Goal: Information Seeking & Learning: Understand process/instructions

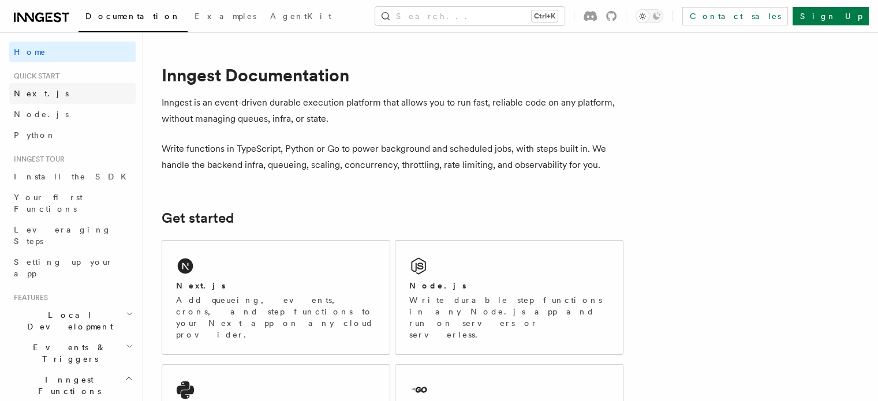
click at [39, 96] on link "Next.js" at bounding box center [72, 93] width 126 height 21
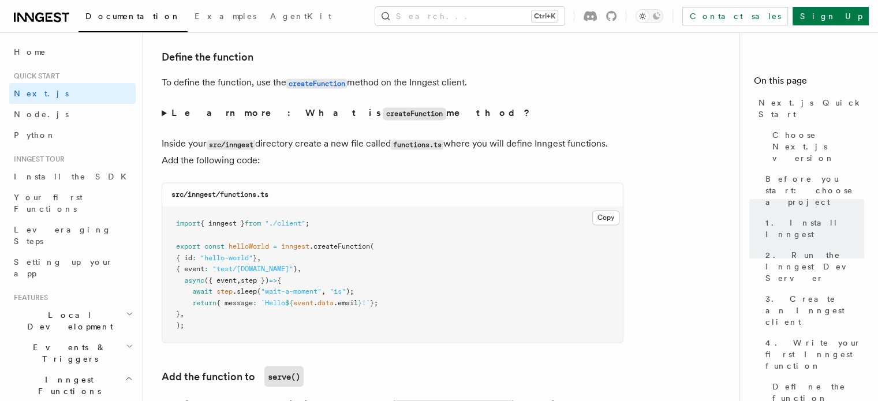
scroll to position [1961, 0]
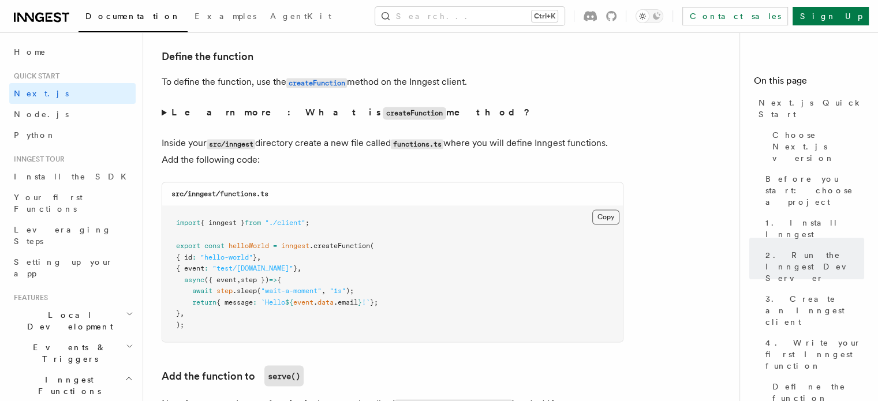
click at [606, 218] on button "Copy Copied" at bounding box center [606, 217] width 27 height 15
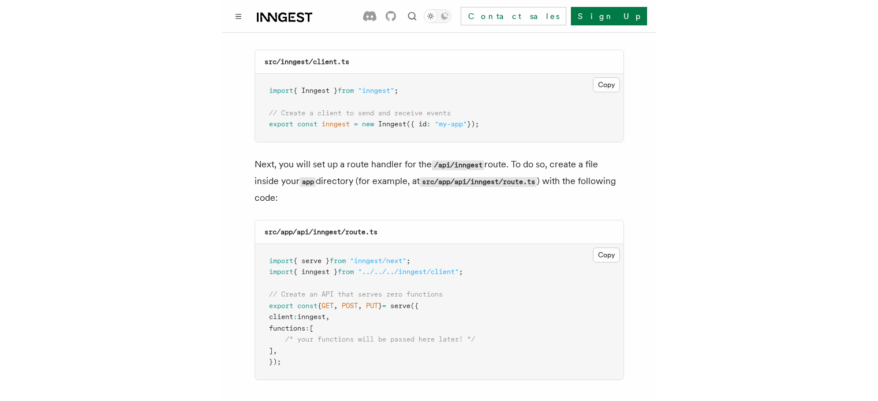
scroll to position [1528, 0]
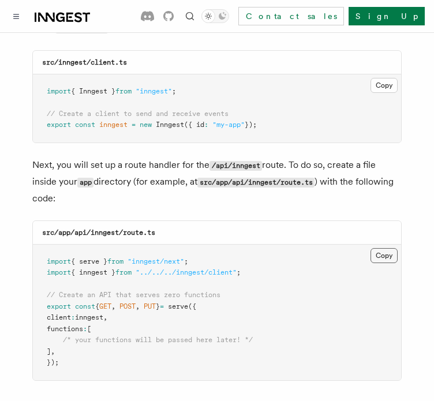
click at [383, 248] on button "Copy Copied" at bounding box center [384, 255] width 27 height 15
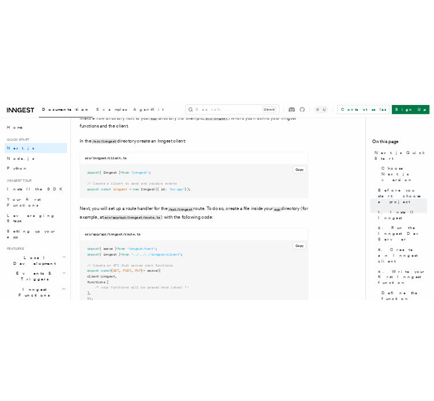
scroll to position [1457, 0]
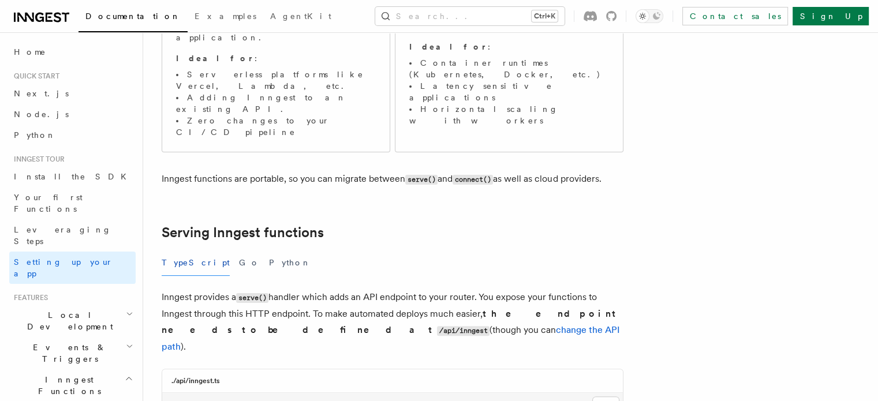
scroll to position [365, 0]
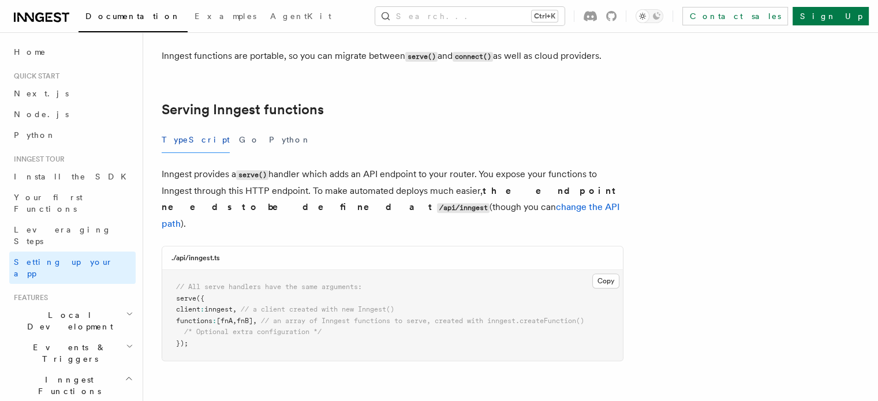
click at [420, 270] on pre "// All serve handlers have the same arguments: serve ({ client : inngest , // a…" at bounding box center [392, 315] width 461 height 91
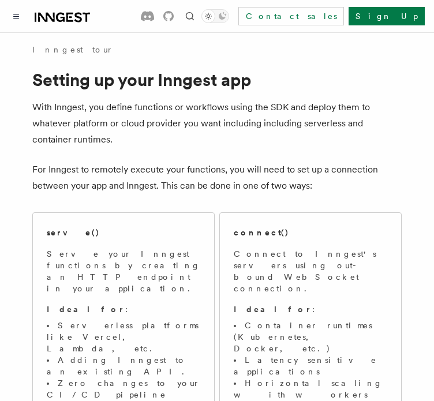
scroll to position [0, 0]
